Goal: Task Accomplishment & Management: Complete application form

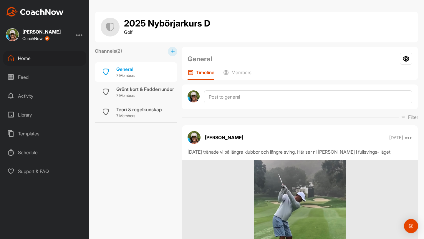
click at [28, 57] on div "Home" at bounding box center [44, 58] width 83 height 15
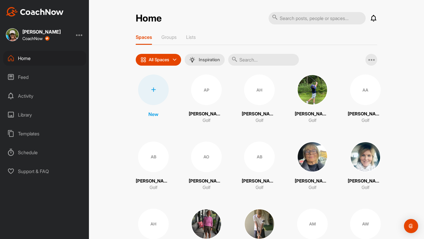
click at [153, 117] on div "New" at bounding box center [153, 99] width 35 height 49
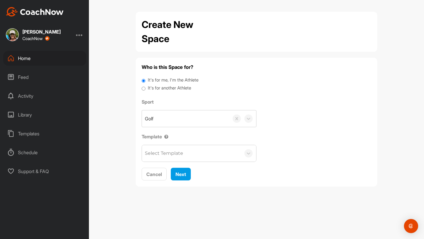
click at [144, 89] on input "It's for another Athlete" at bounding box center [144, 89] width 4 height 8
radio input "true"
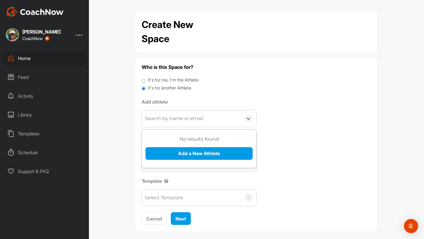
click at [150, 117] on div "Search by name or email" at bounding box center [174, 118] width 58 height 7
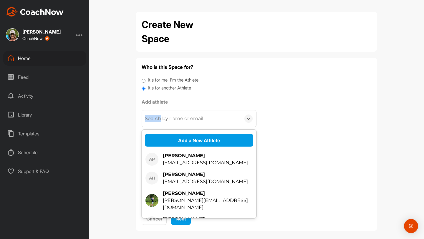
paste input "[EMAIL_ADDRESS][DOMAIN_NAME]"
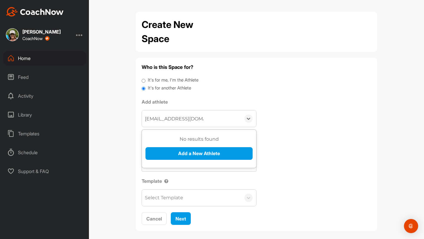
click at [145, 119] on input "[EMAIL_ADDRESS][DOMAIN_NAME]" at bounding box center [174, 118] width 59 height 13
type input "[EMAIL_ADDRESS][DOMAIN_NAME]"
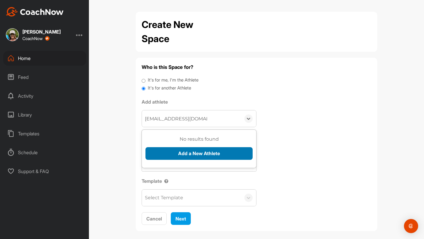
click at [191, 152] on button "Add a New Athlete" at bounding box center [198, 153] width 107 height 13
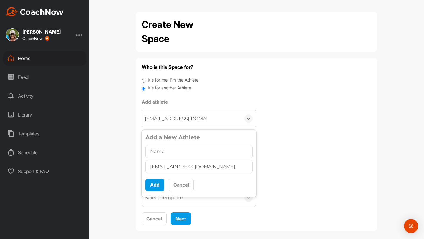
click at [177, 152] on input "text" at bounding box center [198, 151] width 107 height 13
click at [166, 151] on input "[PERSON_NAME]" at bounding box center [198, 151] width 107 height 13
type input "Adona Major [PERSON_NAME]"
click at [155, 184] on button "Add" at bounding box center [154, 185] width 19 height 13
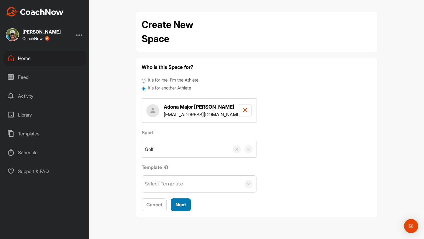
click at [182, 204] on span "Next" at bounding box center [181, 205] width 11 height 6
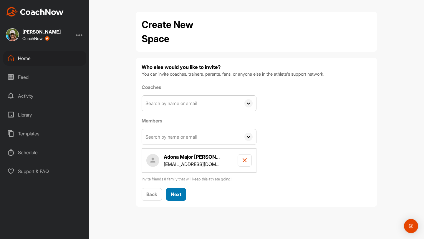
click at [178, 153] on h4 "Adona Major [PERSON_NAME]" at bounding box center [192, 156] width 56 height 7
click at [176, 196] on span "Next" at bounding box center [176, 194] width 11 height 6
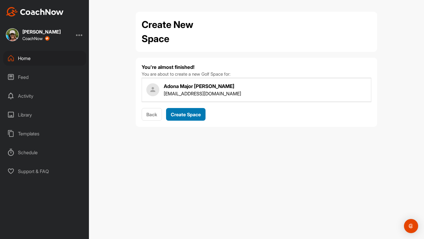
click at [200, 115] on span "Create Space" at bounding box center [186, 115] width 30 height 6
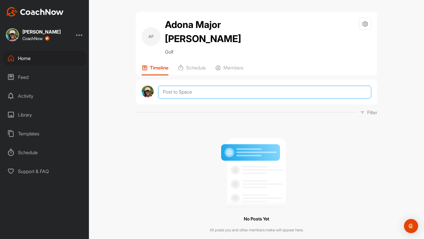
click at [181, 92] on textarea at bounding box center [264, 92] width 213 height 13
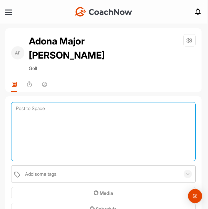
paste textarea "Viktigast att ta med sig från lektionen [DATE]💫 🟡 🟡"
click at [15, 108] on textarea "Viktigast att ta med sig från lektionen [DATE]💫 🟡 🟡" at bounding box center [103, 131] width 185 height 59
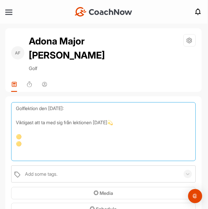
scroll to position [16, 0]
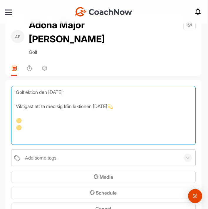
click at [35, 118] on textarea "Golflektion den [DATE]: Viktigast att ta med sig från lektionen [DATE]💫 🟡 🟡" at bounding box center [103, 115] width 185 height 59
click at [25, 120] on textarea "Golflektion den [DATE]: Viktigast att ta med sig från lektionen [DATE]💫 🟡 Grund…" at bounding box center [103, 115] width 185 height 59
click at [55, 121] on textarea "Golflektion den [DATE]: Viktigast att ta med sig från lektionen [DATE]💫 🟡 Fixa …" at bounding box center [103, 115] width 185 height 59
click at [27, 126] on textarea "Golflektion den [DATE]: Viktigast att ta med sig från lektionen [DATE]💫 🟡 Fixa …" at bounding box center [103, 115] width 185 height 59
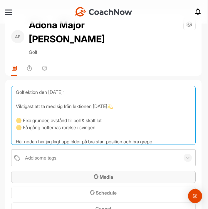
type textarea "Golflektion den [DATE]: Viktigast att ta med sig från lektionen [DATE]💫 🟡 Fixa …"
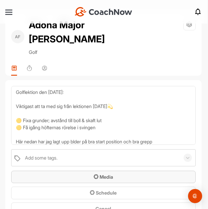
click at [110, 175] on span "Media" at bounding box center [103, 177] width 19 height 6
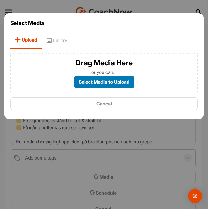
click at [122, 83] on label "Select Media to Upload" at bounding box center [104, 82] width 60 height 13
click at [0, 0] on input "Select Media to Upload" at bounding box center [0, 0] width 0 height 0
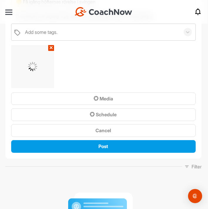
scroll to position [150, 0]
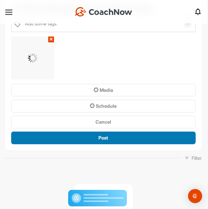
click at [144, 139] on div "Post" at bounding box center [104, 137] width 176 height 7
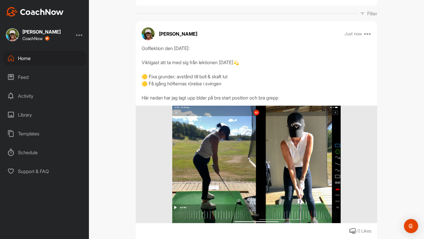
scroll to position [136, 0]
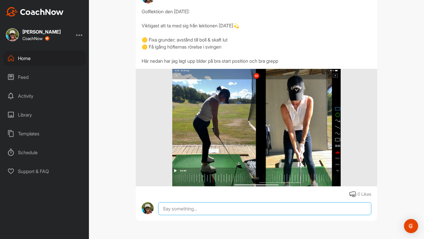
click at [189, 210] on textarea at bounding box center [264, 208] width 213 height 13
paste textarea "ÖVNING✨"
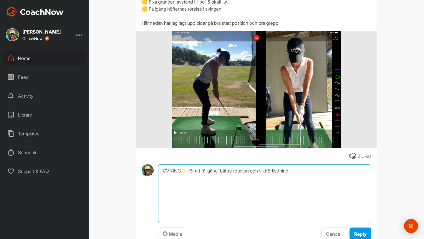
scroll to position [199, 0]
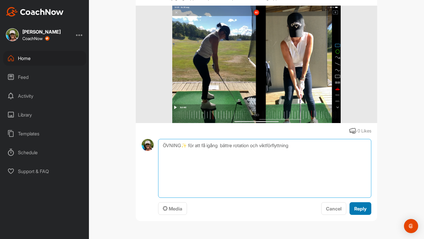
type textarea "ÖVNING✨ för att få igång bättre rotation och viktförflyttning"
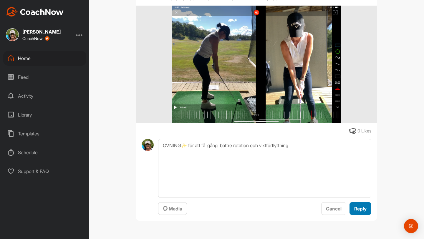
click at [362, 207] on span "Reply" at bounding box center [360, 209] width 12 height 6
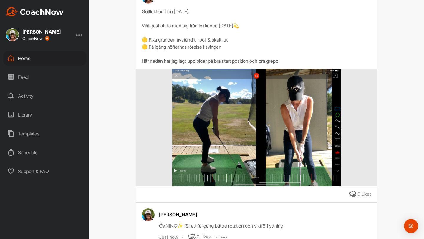
scroll to position [180, 0]
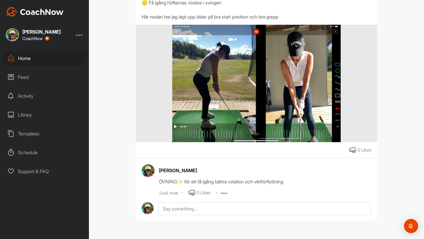
click at [225, 193] on icon at bounding box center [224, 192] width 7 height 7
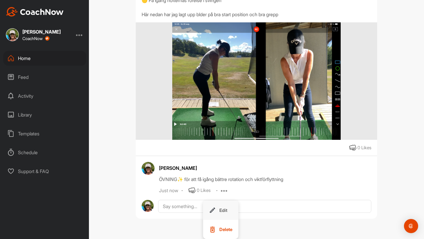
click at [226, 211] on p "Edit" at bounding box center [223, 210] width 8 height 6
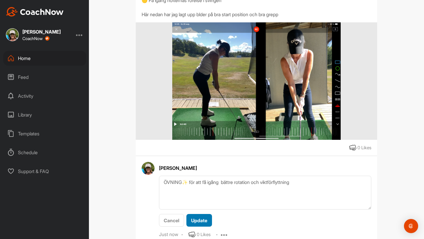
click at [200, 218] on span "Update" at bounding box center [199, 221] width 16 height 6
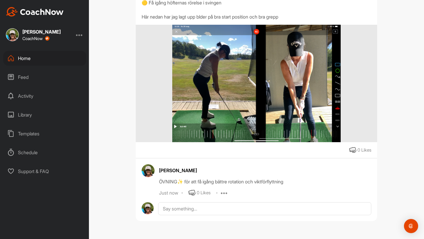
scroll to position [180, 0]
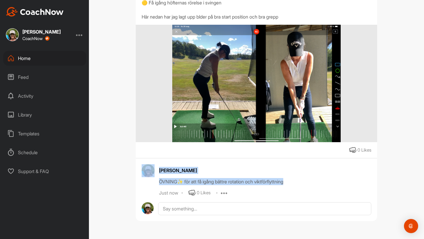
drag, startPoint x: 293, startPoint y: 181, endPoint x: 151, endPoint y: 183, distance: 142.2
click at [151, 183] on div "[PERSON_NAME] ÖVNING✨ för att få igång bättre rotation och viktförflyttning Jus…" at bounding box center [257, 180] width 230 height 32
click at [171, 179] on div "ÖVNING✨ för att få igång bättre rotation och viktförflyttning" at bounding box center [265, 181] width 212 height 7
drag, startPoint x: 159, startPoint y: 180, endPoint x: 309, endPoint y: 183, distance: 150.2
click at [309, 183] on div "[PERSON_NAME] ÖVNING✨ för att få igång bättre rotation och viktförflyttning Jus…" at bounding box center [257, 180] width 230 height 32
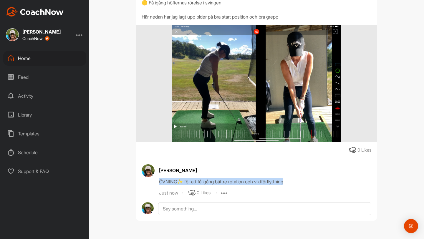
copy div "ÖVNING✨ för att få igång bättre rotation och viktförflyttning"
click at [224, 193] on icon at bounding box center [224, 192] width 7 height 7
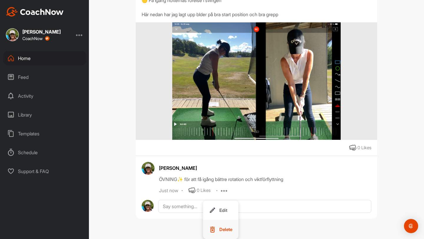
click at [231, 228] on p "Delete" at bounding box center [225, 229] width 13 height 6
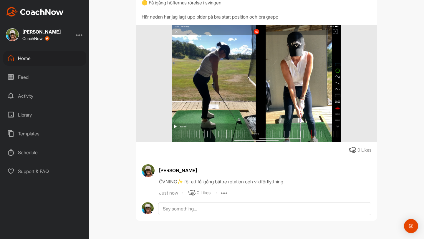
scroll to position [136, 0]
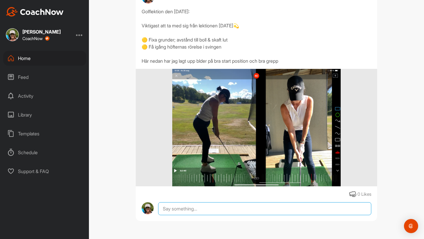
click at [195, 208] on div at bounding box center [264, 208] width 213 height 13
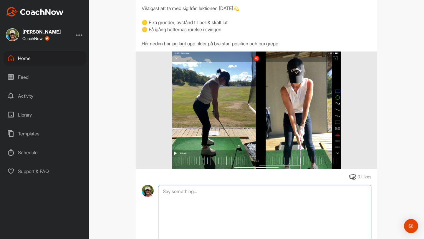
paste textarea "ÖVNING✨ för att få igång bättre rotation och viktförflyttning"
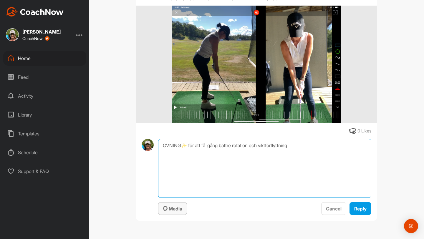
type textarea "ÖVNING✨ för att få igång bättre rotation och viktförflyttning"
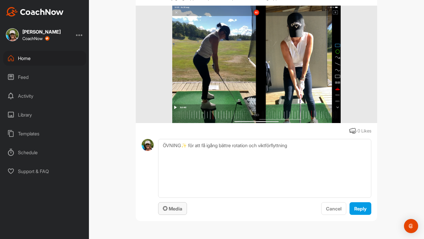
click at [177, 208] on span "Media" at bounding box center [172, 209] width 19 height 6
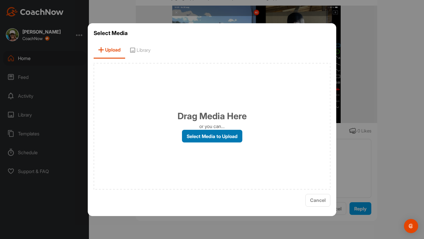
click at [227, 134] on label "Select Media to Upload" at bounding box center [212, 136] width 60 height 13
click at [0, 0] on input "Select Media to Upload" at bounding box center [0, 0] width 0 height 0
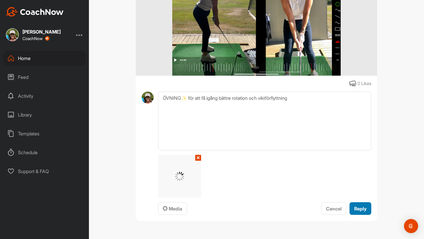
click at [360, 209] on span "Reply" at bounding box center [360, 209] width 12 height 6
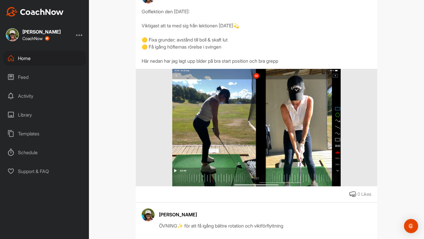
scroll to position [213, 0]
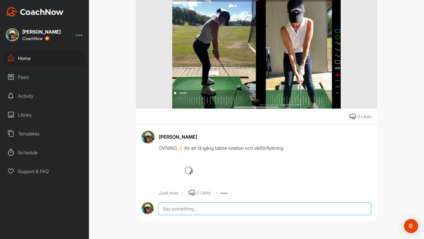
click at [229, 210] on div at bounding box center [264, 208] width 213 height 13
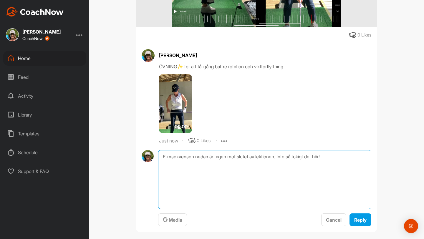
scroll to position [306, 0]
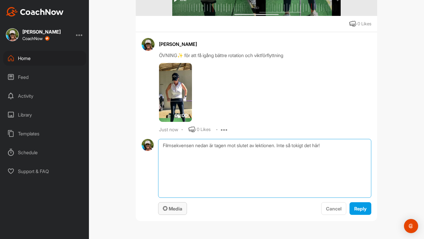
type textarea "Filmsekvensen nedan är tagen mot slutet av lektionen. Inte så tokigt det här!"
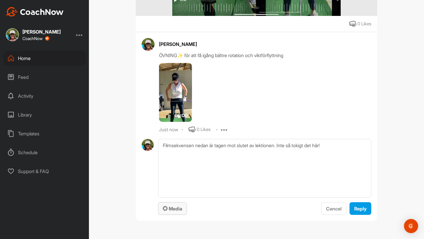
click at [181, 207] on span "Media" at bounding box center [172, 209] width 19 height 6
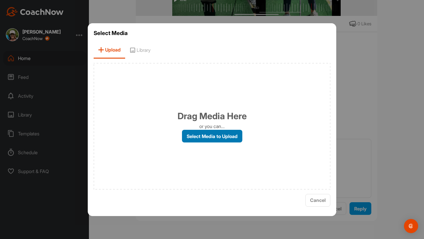
click at [211, 135] on label "Select Media to Upload" at bounding box center [212, 136] width 60 height 13
click at [0, 0] on input "Select Media to Upload" at bounding box center [0, 0] width 0 height 0
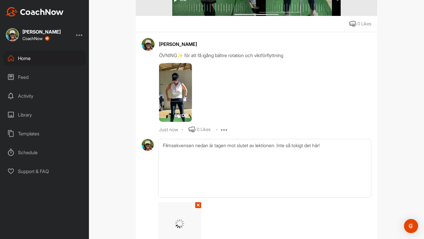
scroll to position [354, 0]
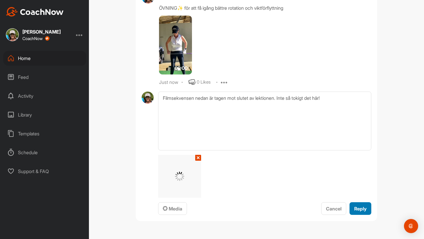
click at [357, 206] on span "Reply" at bounding box center [360, 209] width 12 height 6
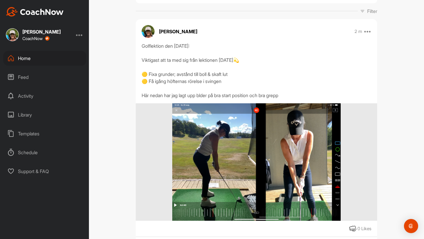
scroll to position [0, 0]
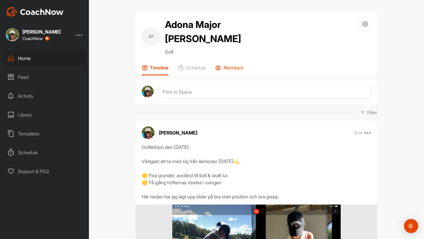
click at [239, 67] on p "Members" at bounding box center [234, 68] width 20 height 6
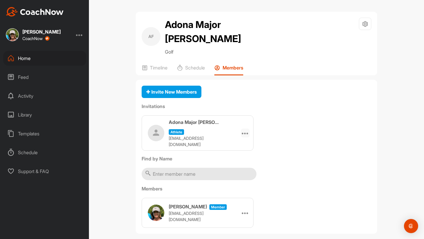
click at [246, 130] on icon at bounding box center [245, 133] width 7 height 7
click at [239, 147] on li "Edit" at bounding box center [234, 149] width 32 height 19
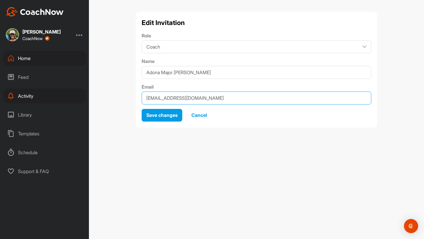
drag, startPoint x: 218, startPoint y: 98, endPoint x: 144, endPoint y: 90, distance: 75.2
click at [144, 90] on div "Email [EMAIL_ADDRESS][DOMAIN_NAME]" at bounding box center [257, 93] width 230 height 21
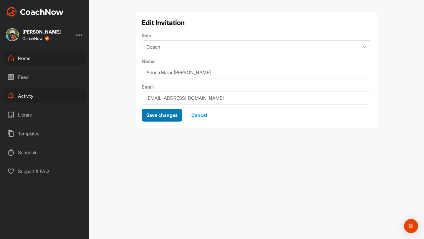
click at [162, 117] on span "Save changes" at bounding box center [161, 115] width 31 height 6
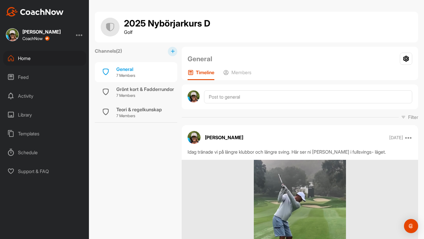
click at [26, 58] on div "Home" at bounding box center [44, 58] width 83 height 15
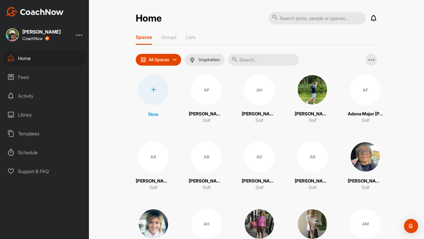
click at [208, 60] on input "text" at bounding box center [263, 60] width 71 height 12
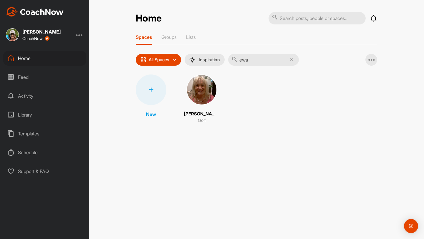
type input "ewa"
click at [194, 92] on img at bounding box center [201, 90] width 31 height 31
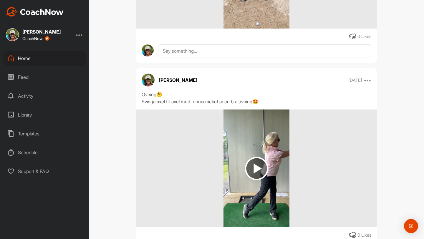
scroll to position [1670, 0]
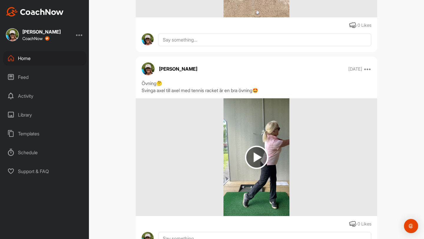
click at [208, 156] on img at bounding box center [256, 157] width 23 height 23
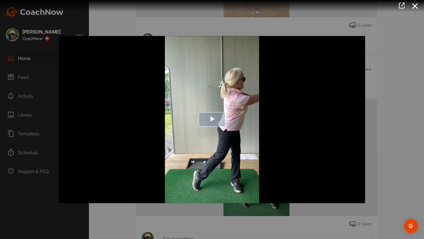
click at [208, 120] on span "Video Player" at bounding box center [212, 120] width 0 height 0
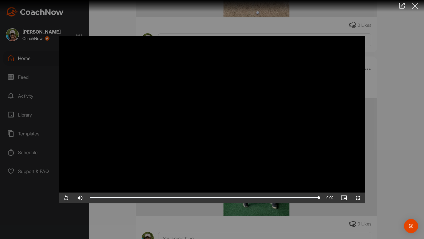
click at [208, 7] on icon at bounding box center [415, 6] width 14 height 11
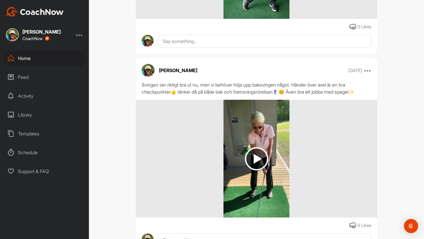
scroll to position [1870, 0]
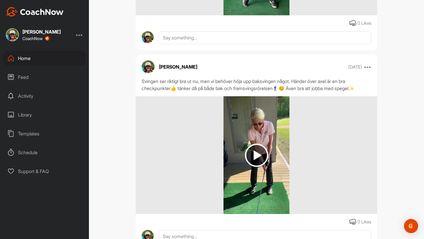
click at [208, 158] on img at bounding box center [256, 155] width 23 height 23
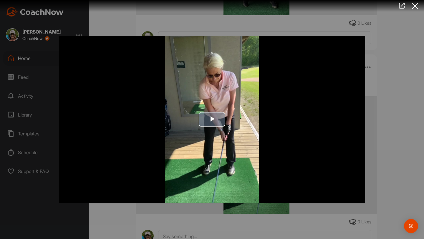
click at [208, 120] on span "Video Player" at bounding box center [212, 120] width 0 height 0
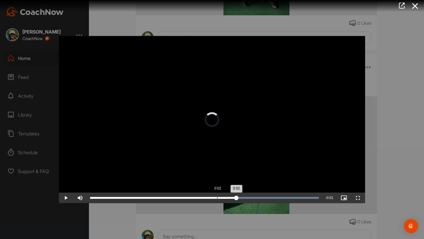
drag, startPoint x: 319, startPoint y: 197, endPoint x: 216, endPoint y: 193, distance: 102.5
click at [208, 193] on div "Loaded : 100.00% 0:02 0:02" at bounding box center [204, 198] width 235 height 11
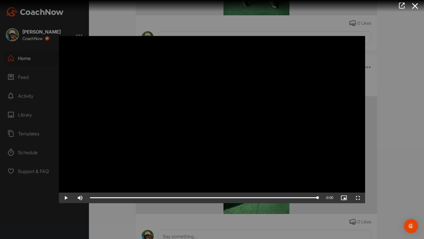
drag, startPoint x: 216, startPoint y: 193, endPoint x: 264, endPoint y: 212, distance: 51.7
click at [208, 209] on div "Video Player is loading. Play Video Play Skip Backward Skip Forward Mute Curren…" at bounding box center [212, 119] width 424 height 239
click at [208, 6] on icon at bounding box center [415, 6] width 14 height 11
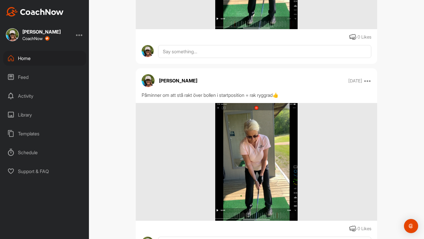
scroll to position [2303, 0]
